Goal: Communication & Community: Answer question/provide support

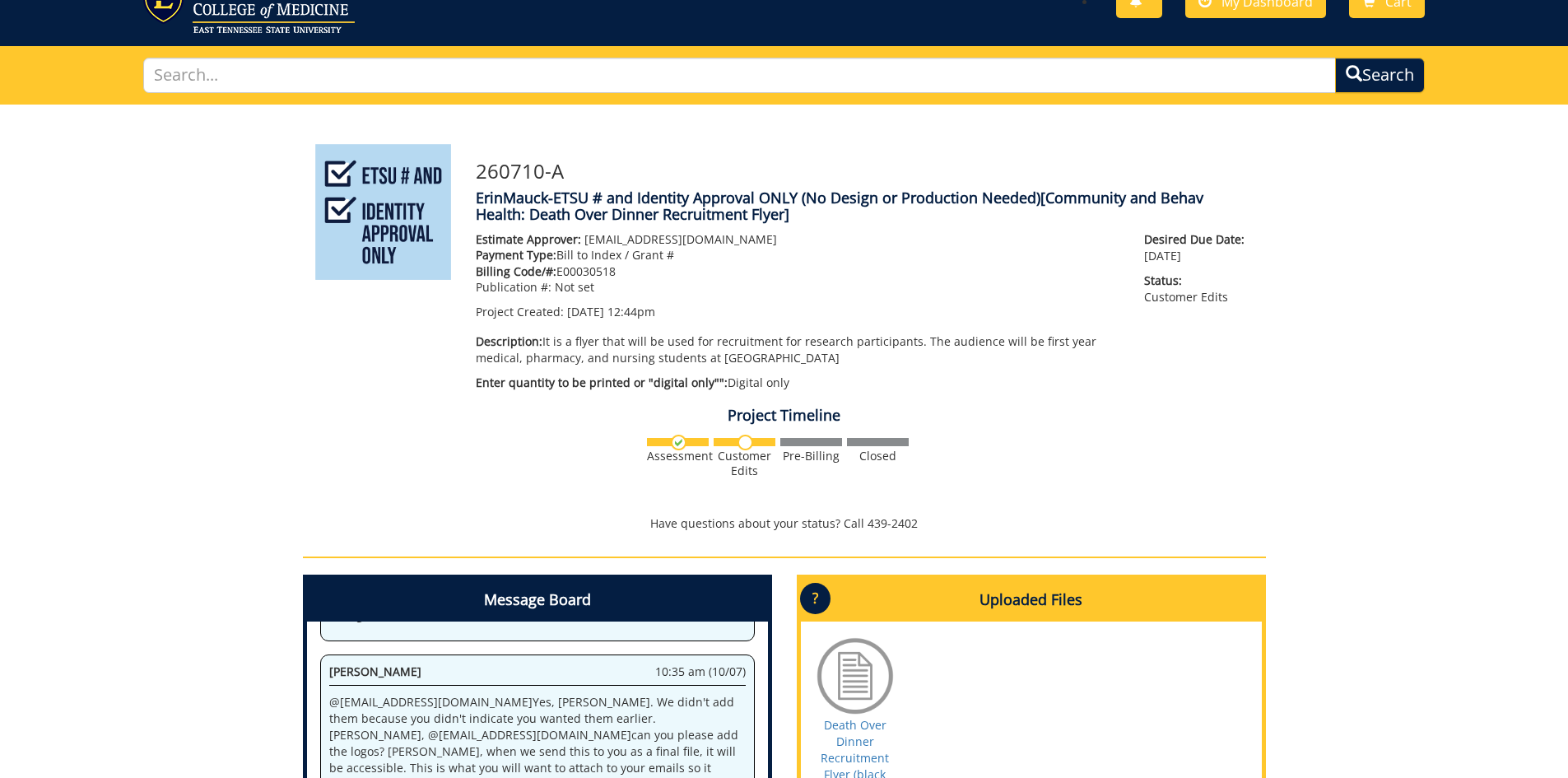
scroll to position [430, 0]
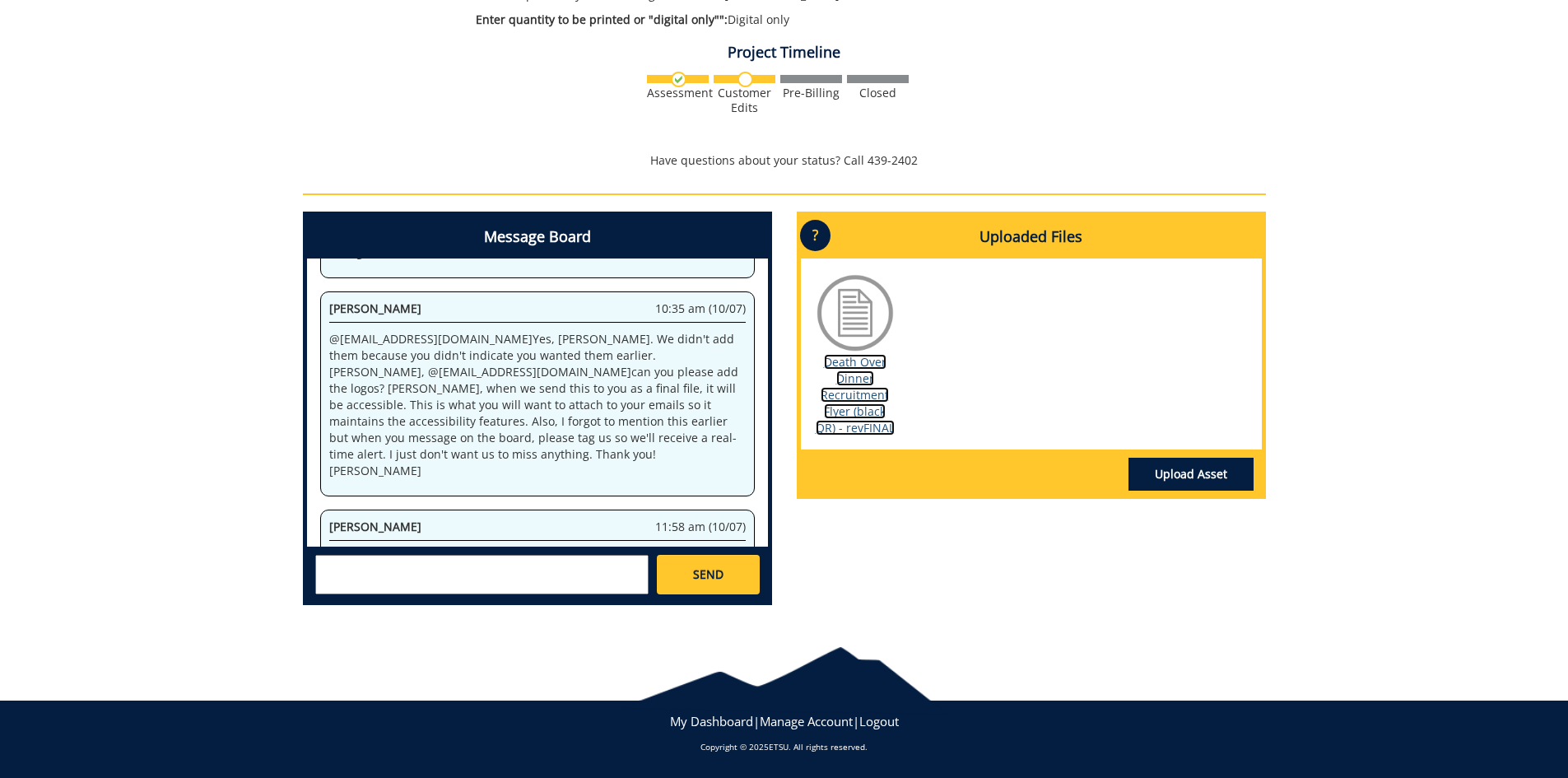
click at [848, 367] on link "Death Over Dinner Recruitment Flyer (black QR) - revFINAL" at bounding box center [855, 394] width 79 height 82
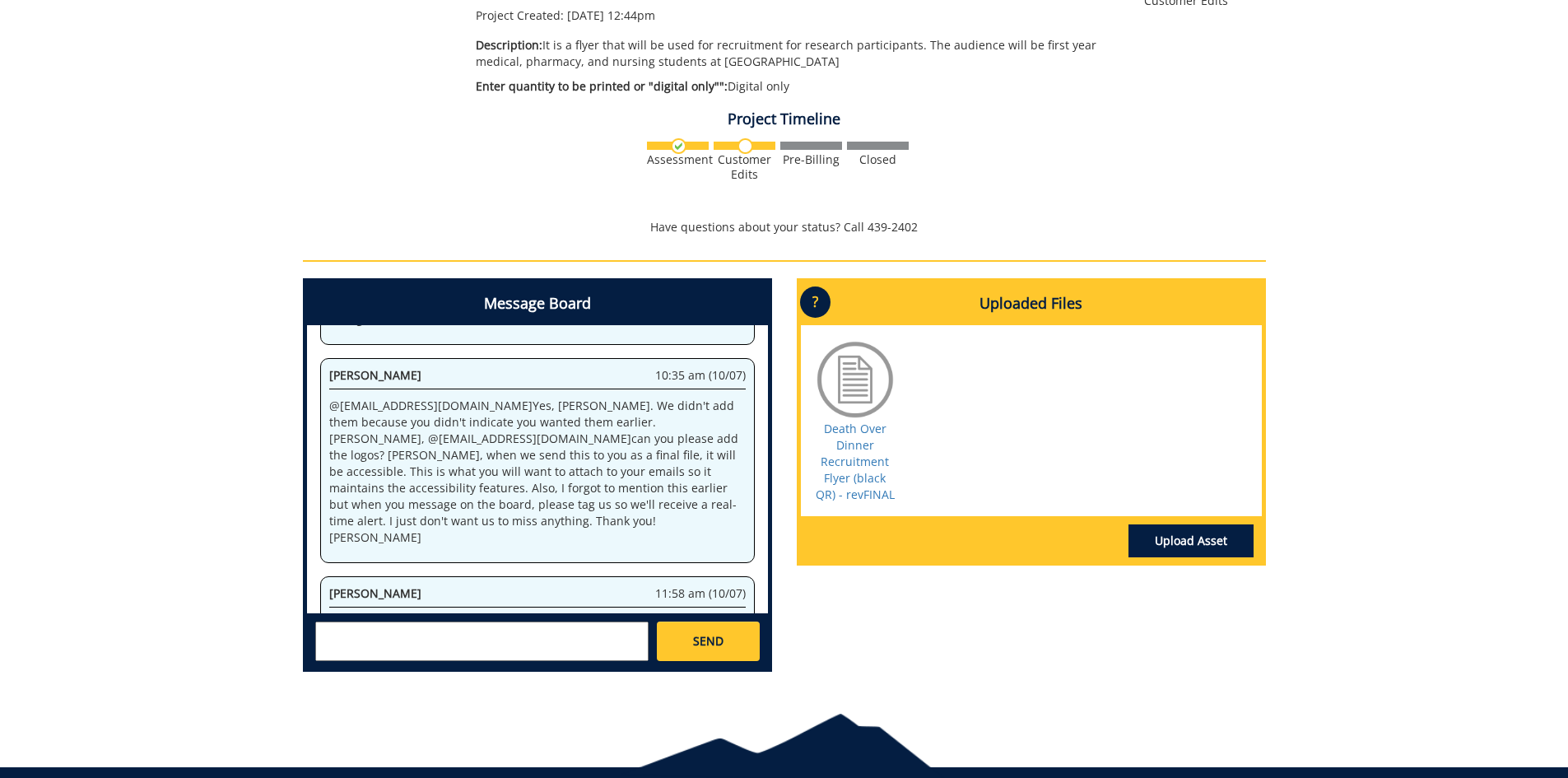
scroll to position [430, 0]
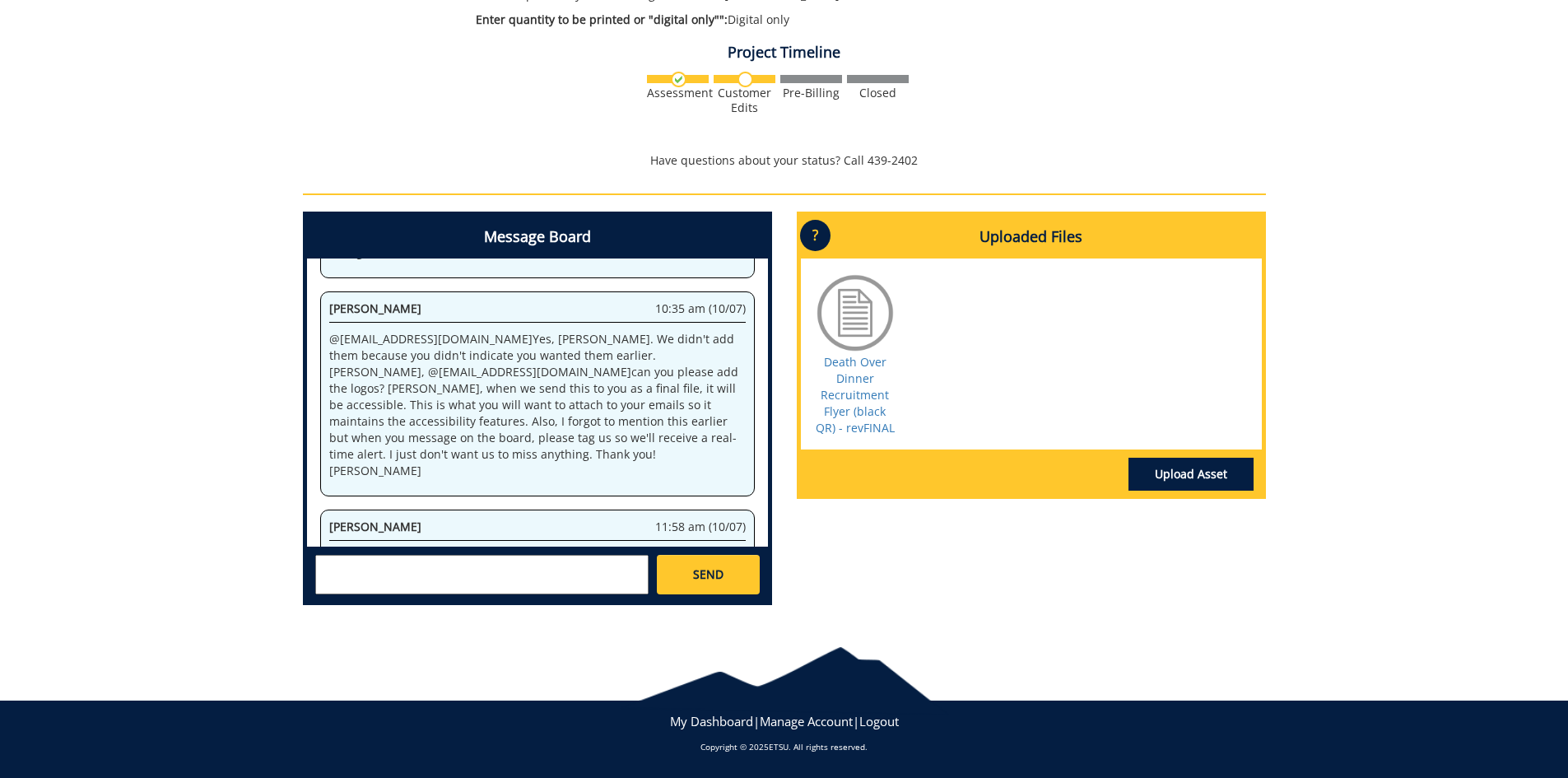
click at [390, 572] on textarea at bounding box center [482, 574] width 333 height 39
type textarea "Thank you so much! I have never used your department for something like this, a…"
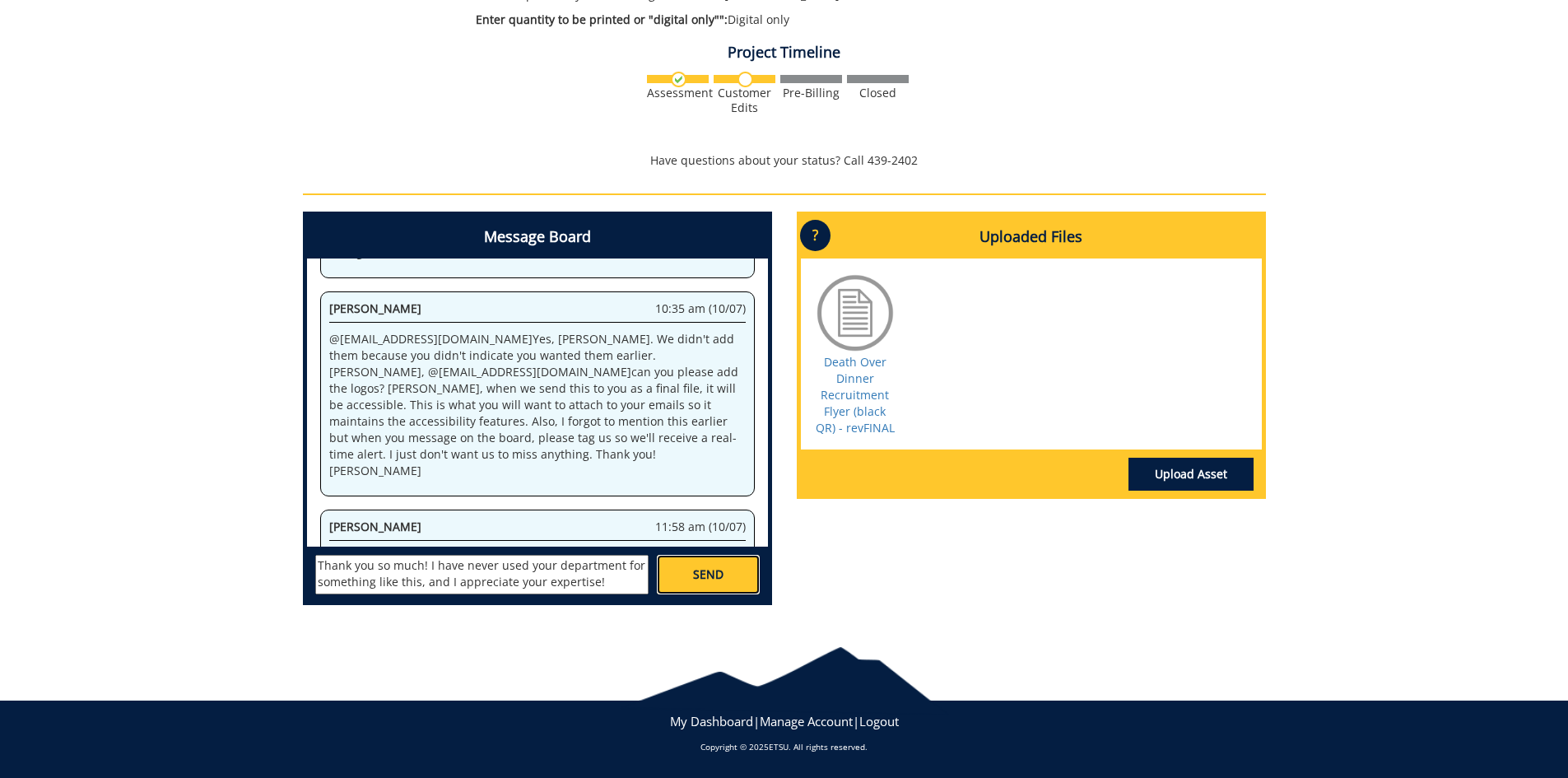
click at [723, 572] on span "SEND" at bounding box center [708, 574] width 31 height 16
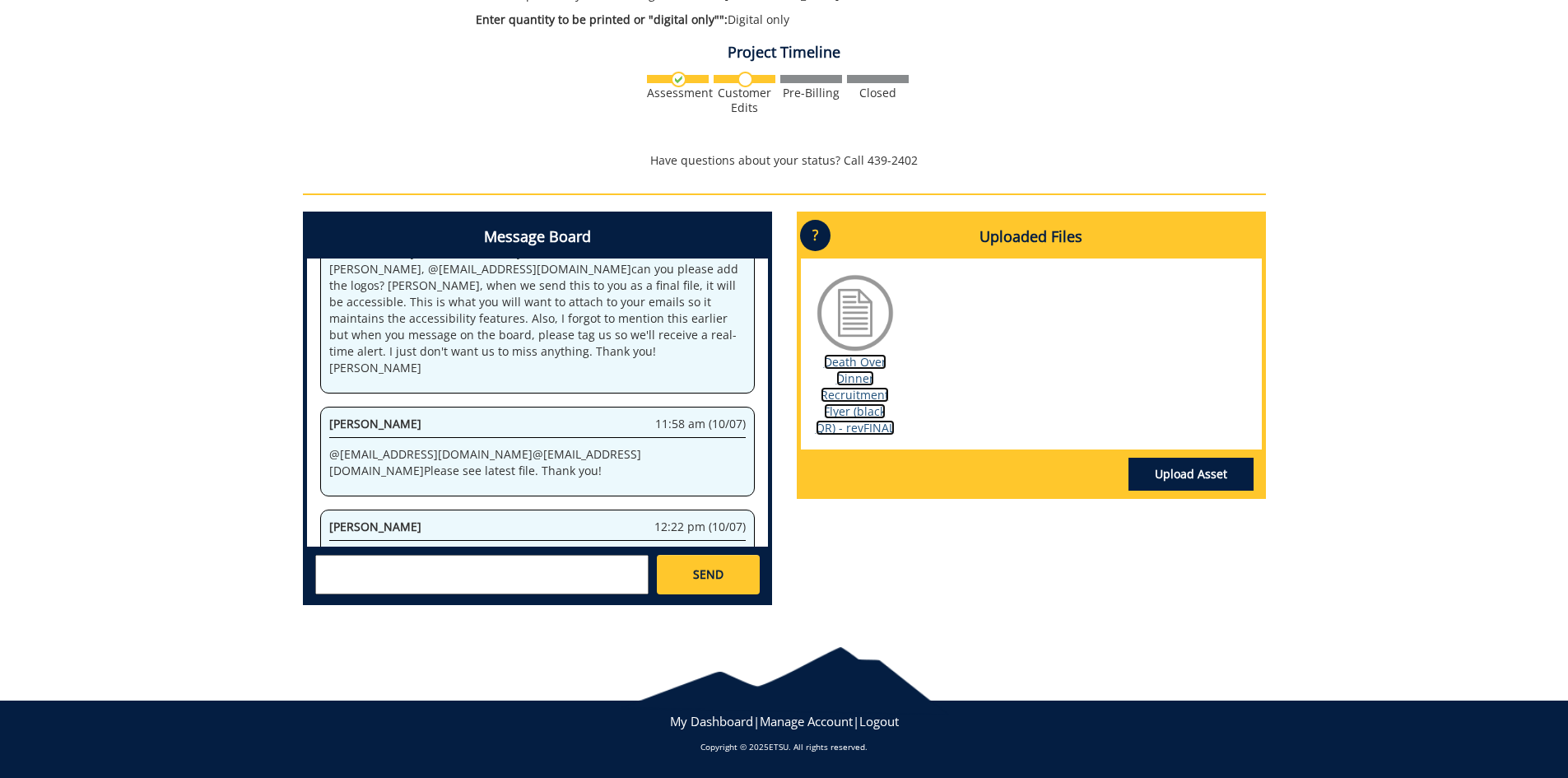
scroll to position [5774, 0]
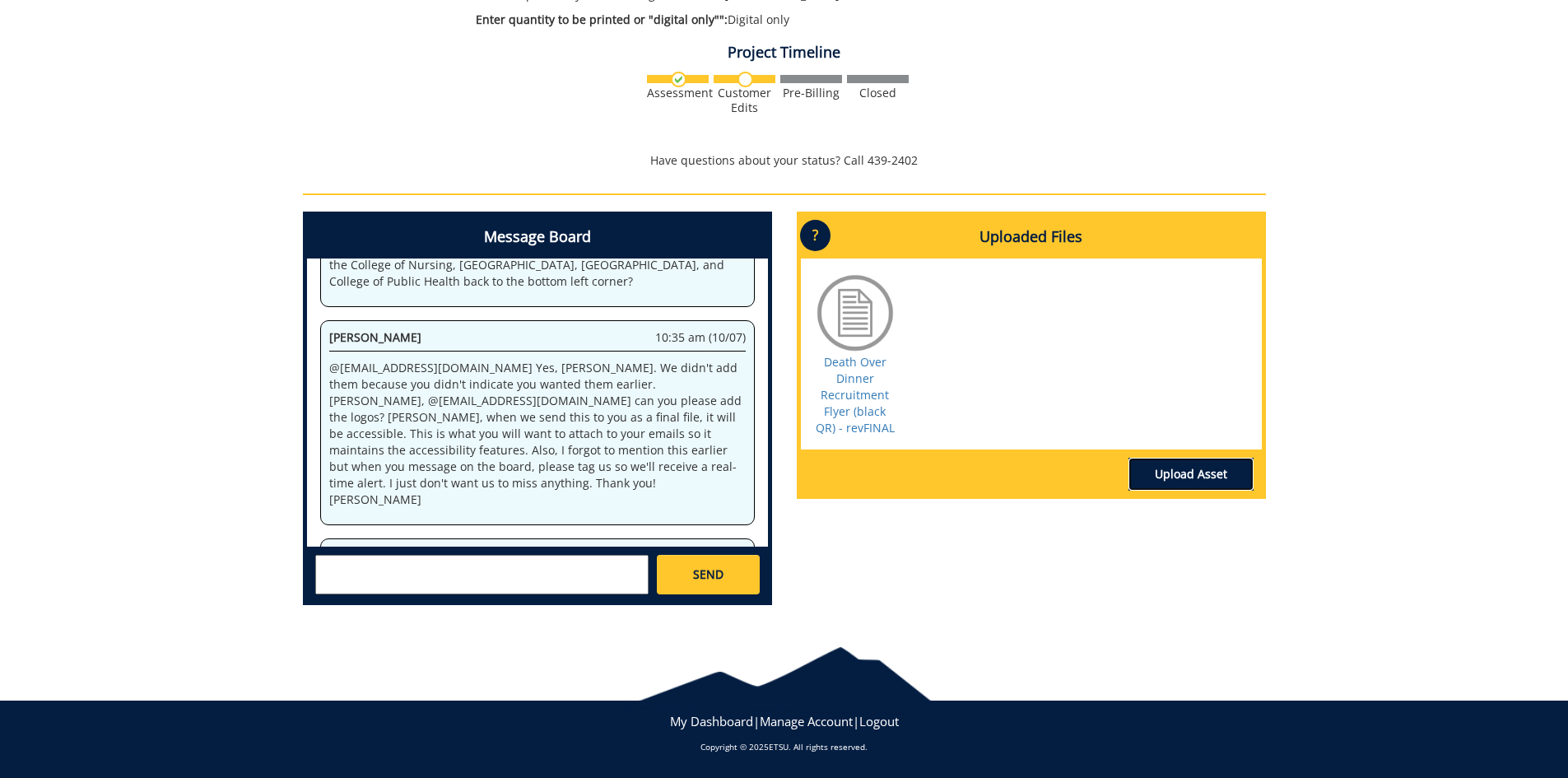
drag, startPoint x: 862, startPoint y: 357, endPoint x: 1178, endPoint y: 480, distance: 339.1
click at [1178, 480] on link "Upload Asset" at bounding box center [1191, 474] width 125 height 33
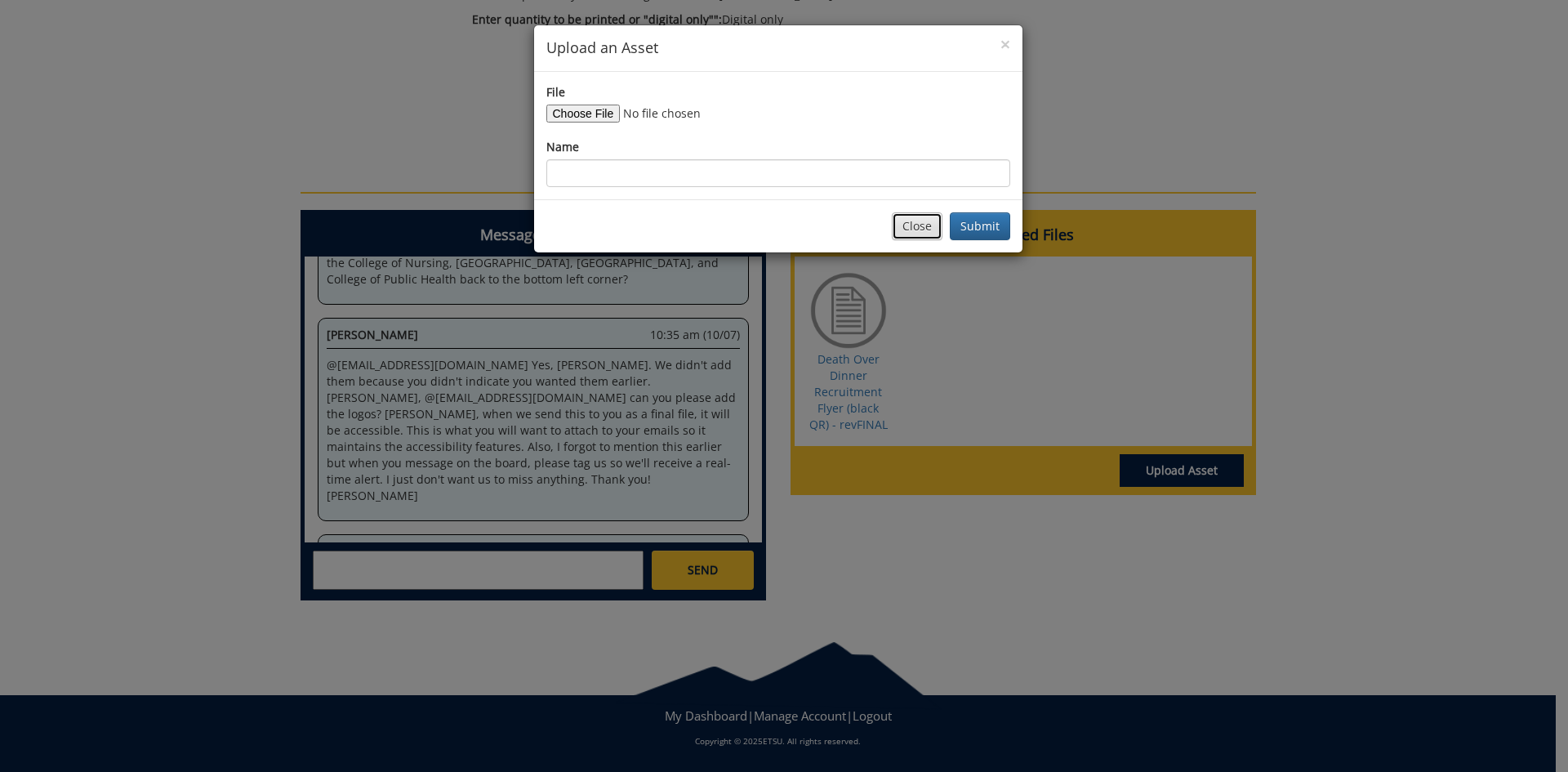
click at [914, 233] on button "Close" at bounding box center [917, 226] width 50 height 28
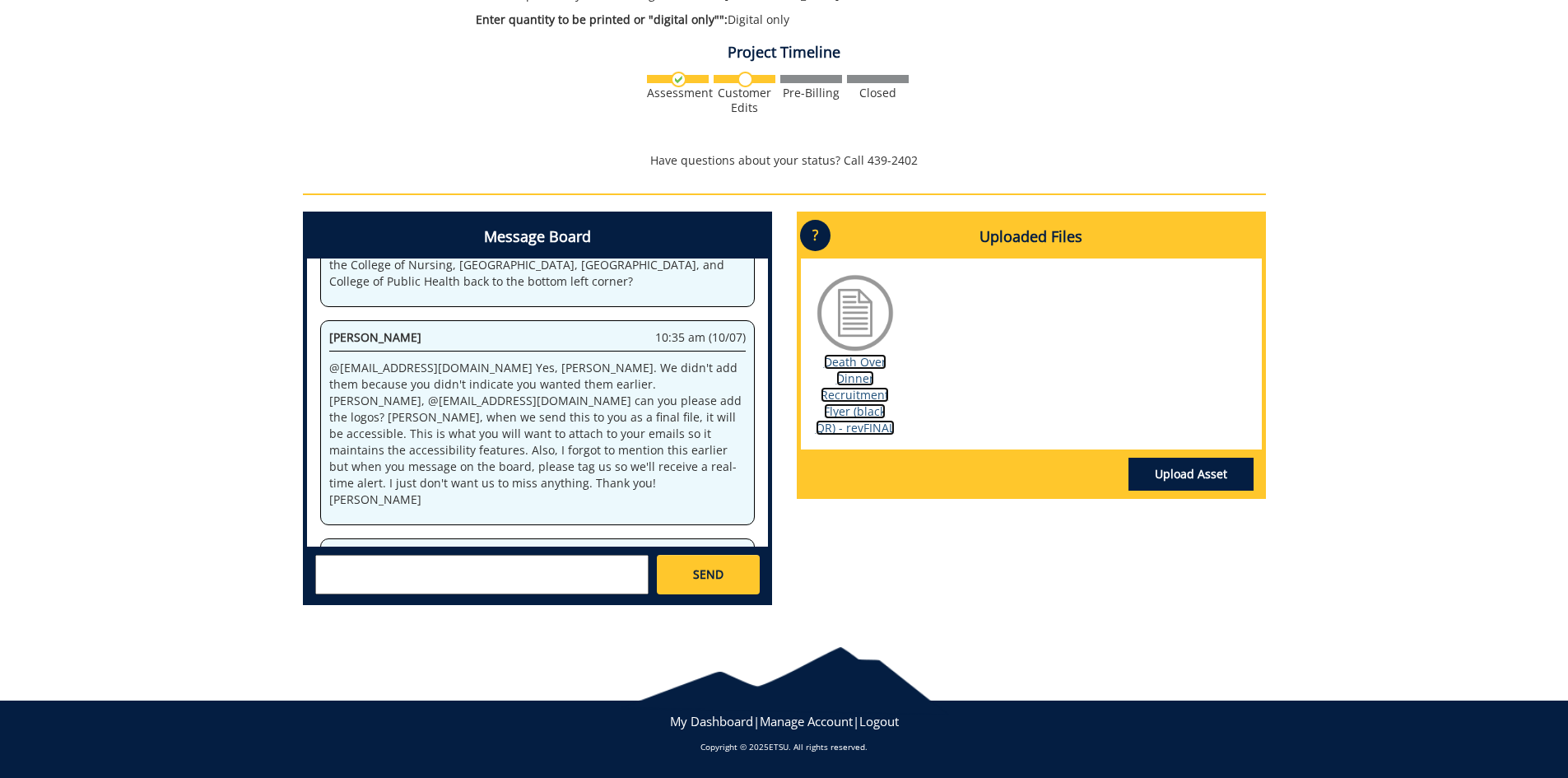
click at [852, 406] on link "Death Over Dinner Recruitment Flyer (black QR) - revFINAL" at bounding box center [855, 394] width 79 height 82
